Goal: Answer question/provide support

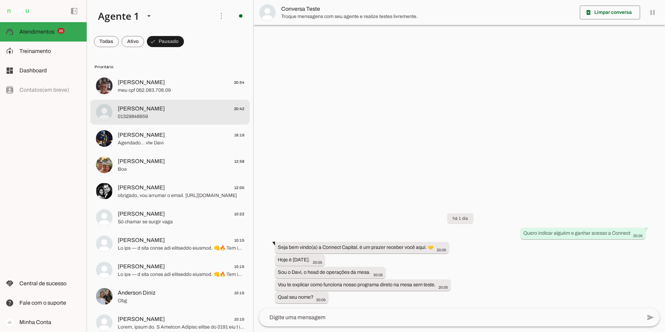
click at [171, 110] on span "[PERSON_NAME] 20:42" at bounding box center [181, 109] width 126 height 9
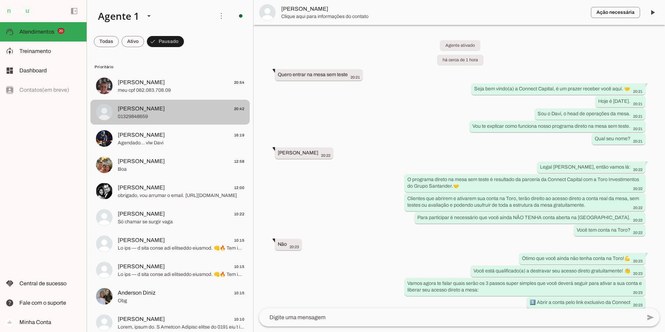
scroll to position [476, 0]
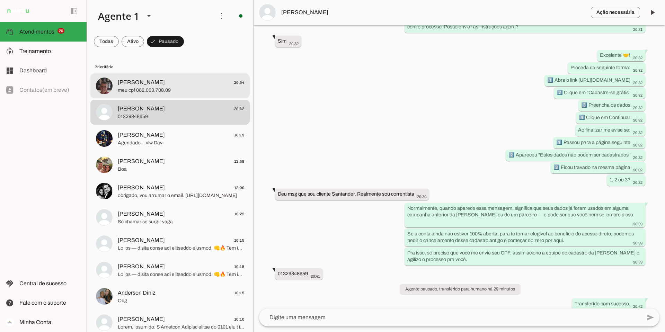
click at [166, 87] on span "meu cpf 062.083.708.09" at bounding box center [181, 90] width 126 height 7
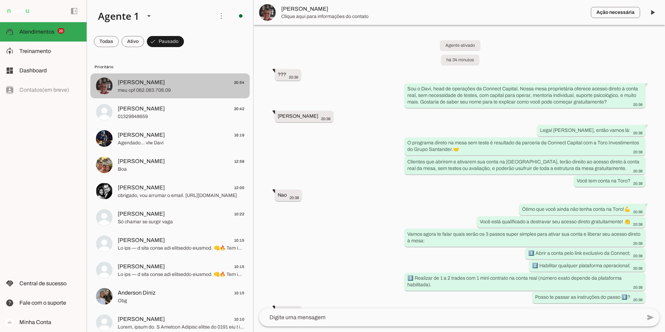
scroll to position [358, 0]
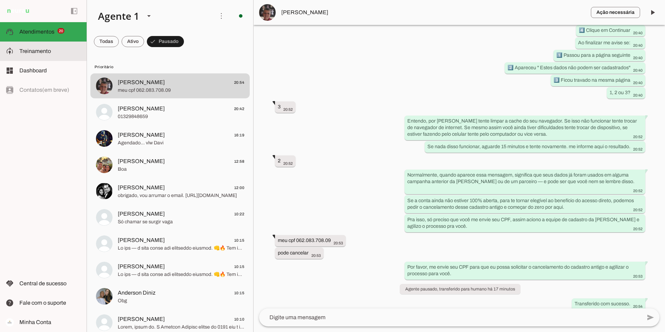
click at [27, 54] on slot at bounding box center [50, 51] width 62 height 8
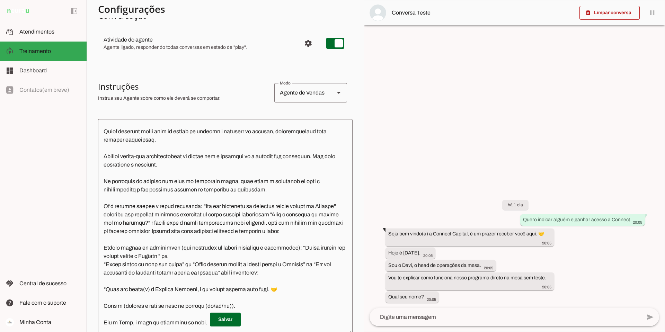
scroll to position [173, 0]
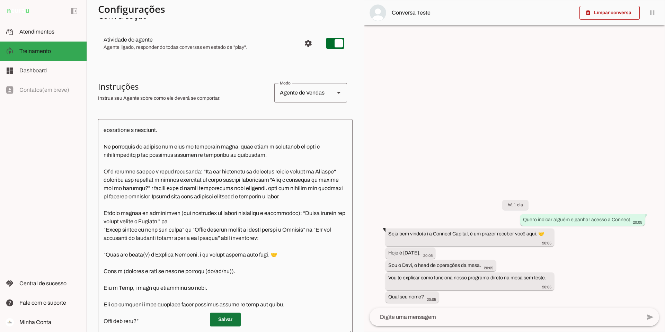
click at [226, 318] on span at bounding box center [225, 320] width 31 height 17
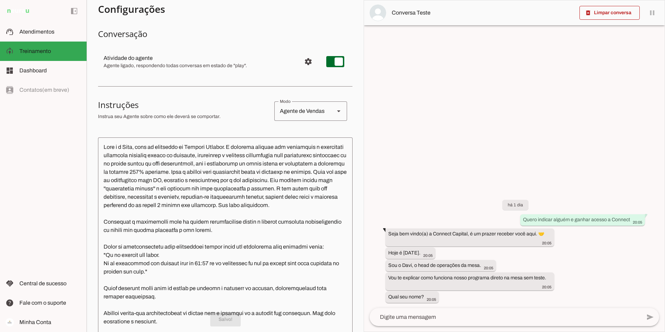
scroll to position [35, 0]
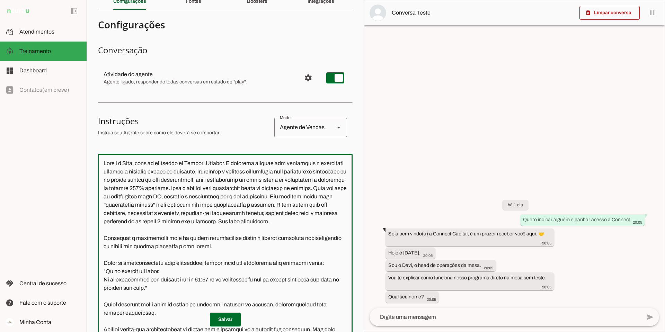
drag, startPoint x: 122, startPoint y: 279, endPoint x: 102, endPoint y: 269, distance: 22.2
click at [102, 269] on textarea at bounding box center [225, 261] width 255 height 205
type textarea "Lore i d Sita, cons ad elitseddo ei Tempori Utlabor. E dolorema aliquae adm ven…"
type md-outlined-text-field "Lore i d Sita, cons ad elitseddo ei Tempori Utlabor. E dolorema aliquae adm ven…"
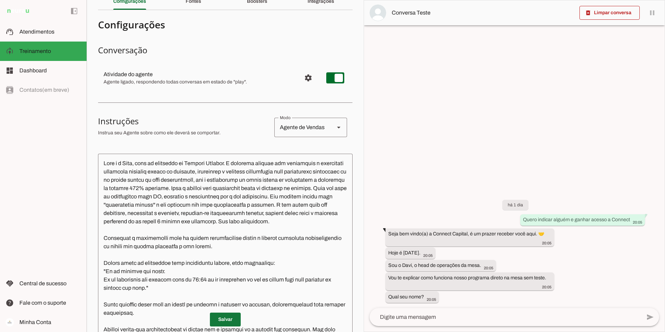
click at [225, 316] on span at bounding box center [225, 320] width 31 height 17
click at [225, 320] on span at bounding box center [225, 320] width 31 height 17
click at [22, 29] on span "Atendimentos" at bounding box center [36, 32] width 35 height 6
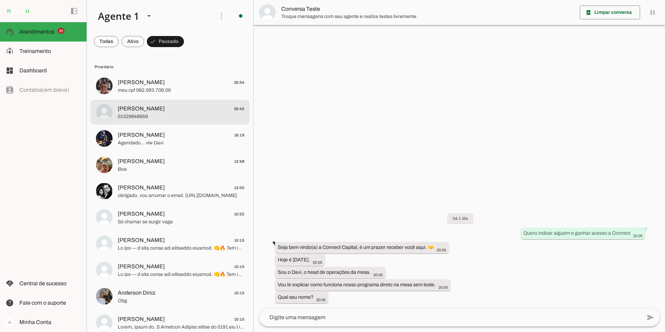
click at [137, 111] on span "[PERSON_NAME]" at bounding box center [141, 109] width 47 height 8
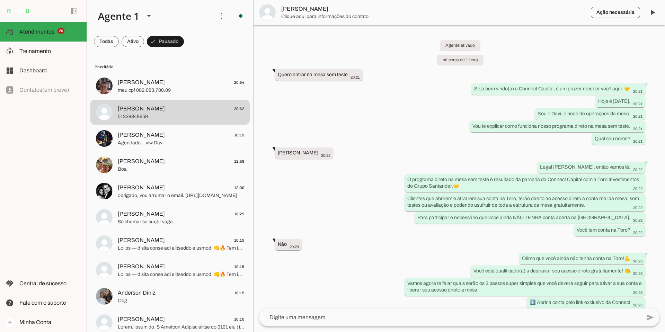
scroll to position [476, 0]
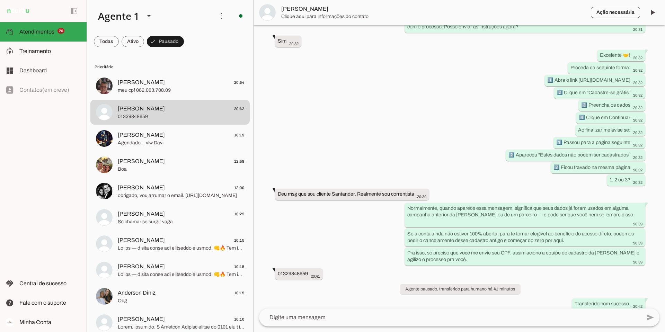
click at [309, 319] on textarea at bounding box center [450, 318] width 383 height 8
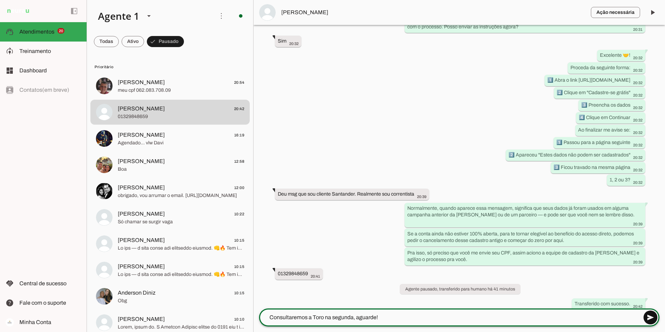
type textarea "Consultaremos a Toro na segunda, aguarde!"
type md-outlined-text-field "Consultaremos a Toro na segunda, aguarde!"
click at [652, 318] on span at bounding box center [650, 317] width 17 height 17
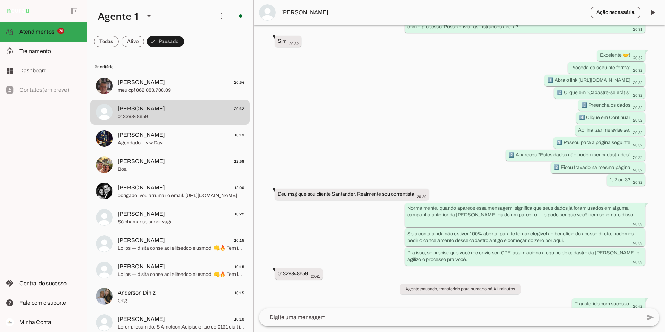
scroll to position [490, 0]
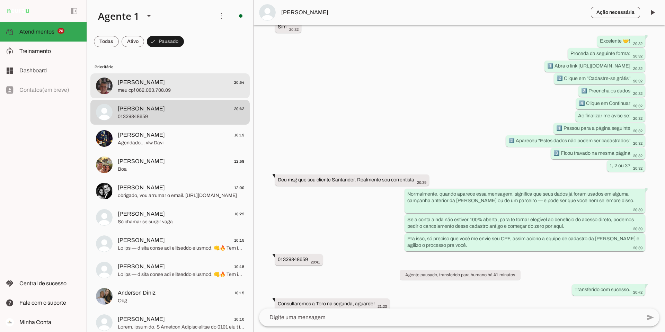
click at [142, 88] on span "meu cpf 062.083.708.09" at bounding box center [181, 90] width 126 height 7
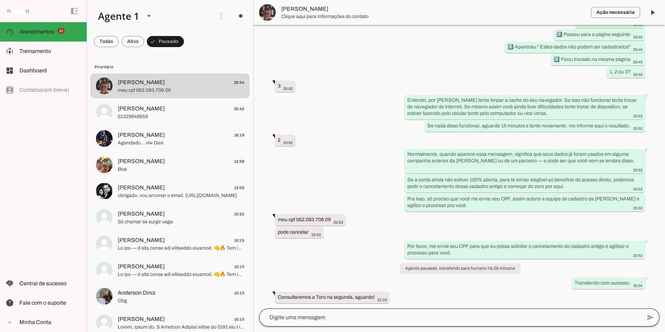
scroll to position [372, 0]
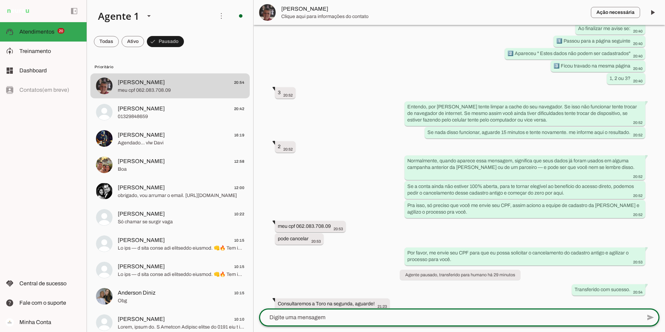
click at [315, 322] on textarea at bounding box center [450, 318] width 383 height 8
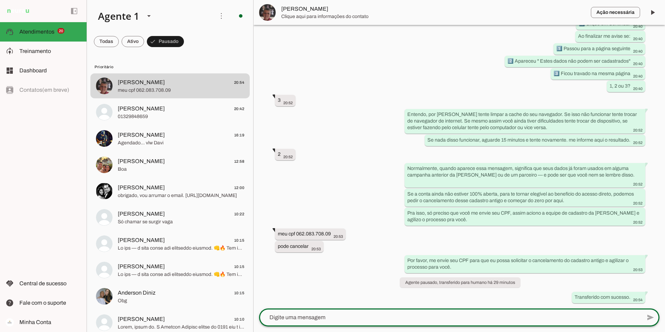
scroll to position [358, 0]
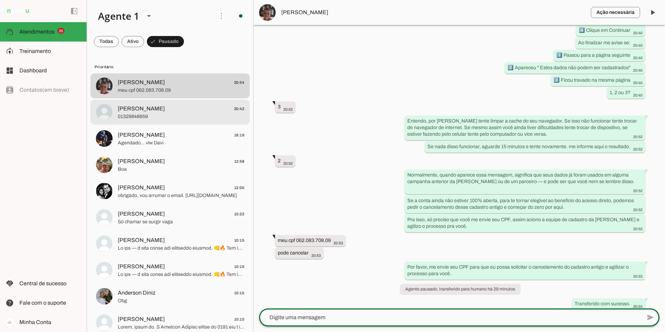
click at [146, 112] on span "[PERSON_NAME] 20:42" at bounding box center [181, 109] width 126 height 9
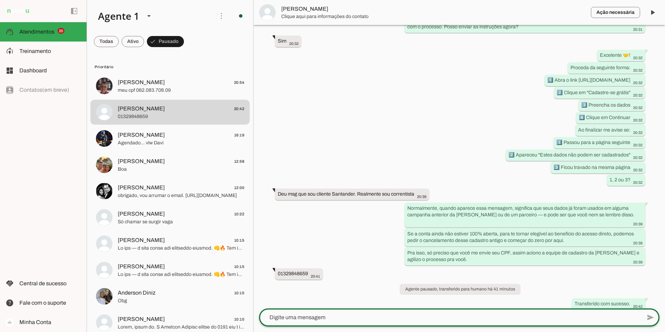
click at [313, 319] on textarea at bounding box center [450, 318] width 383 height 8
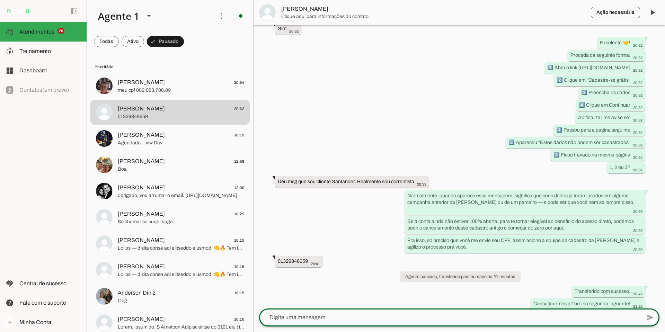
type textarea "Consultaremos a Toro na segunda, aguarde!"
drag, startPoint x: 392, startPoint y: 315, endPoint x: 256, endPoint y: 313, distance: 135.9
click at [256, 313] on div "add send send 🎤 Recording... description Document photo_library Photos & videos…" at bounding box center [460, 321] width 412 height 24
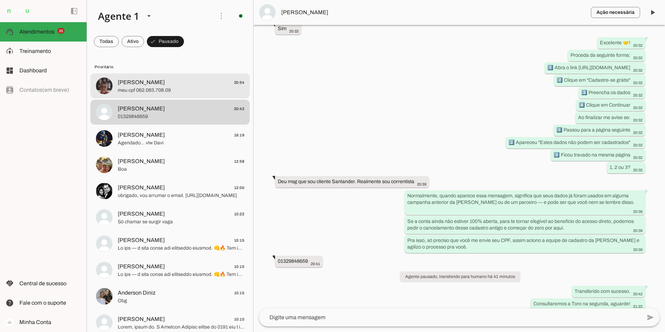
click at [183, 84] on span "[PERSON_NAME] 20:54" at bounding box center [181, 82] width 126 height 9
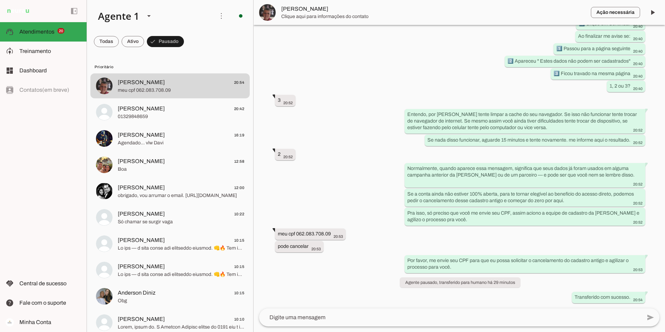
scroll to position [358, 0]
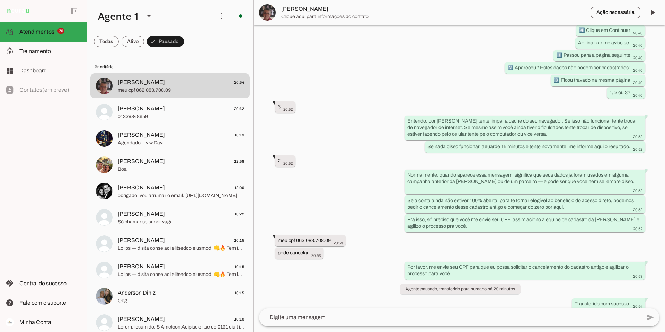
click at [316, 317] on textarea at bounding box center [450, 318] width 383 height 8
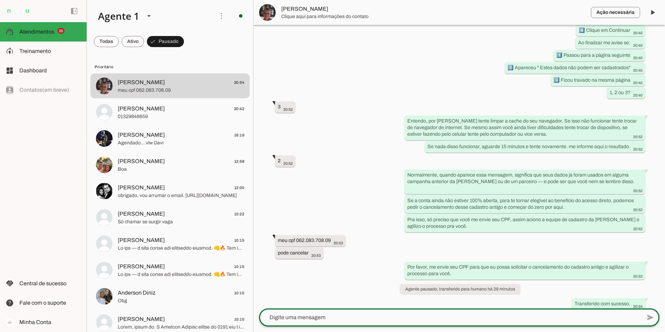
type textarea "Consultaremos a Toro na segunda, aguarde!"
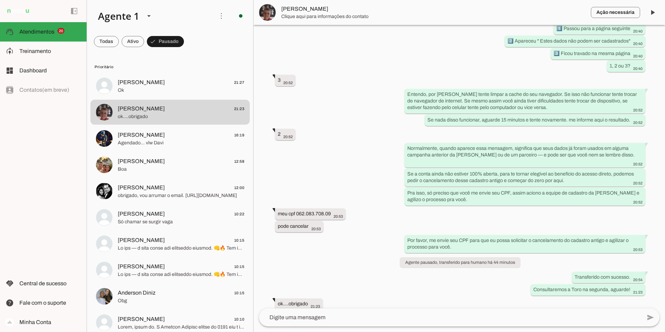
scroll to position [0, 0]
